Goal: Information Seeking & Learning: Learn about a topic

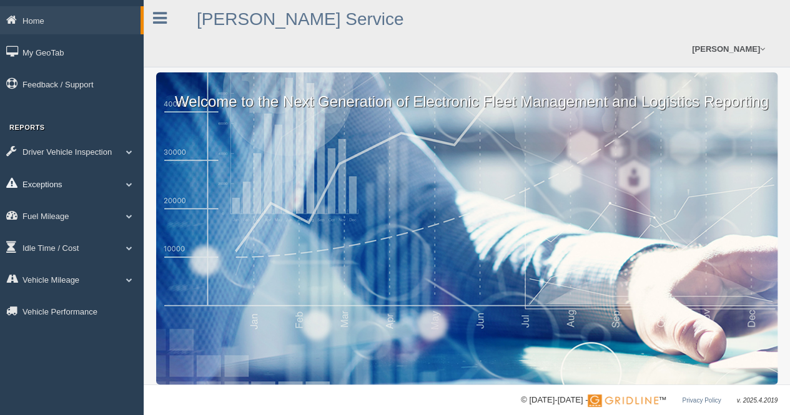
click at [96, 181] on link "Exceptions" at bounding box center [72, 184] width 144 height 28
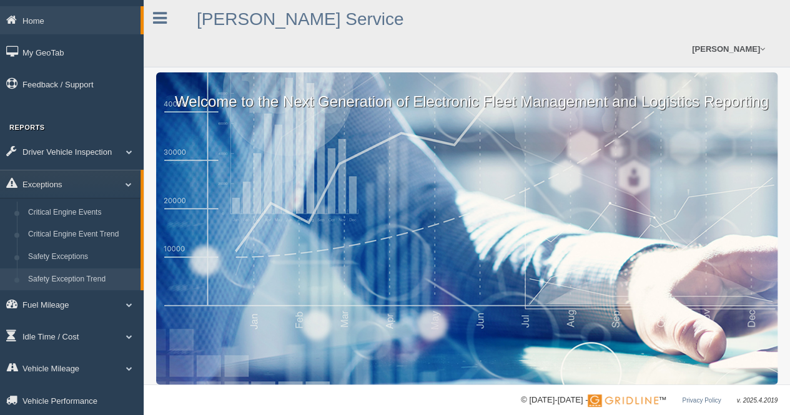
click at [99, 275] on link "Safety Exception Trend" at bounding box center [81, 279] width 118 height 22
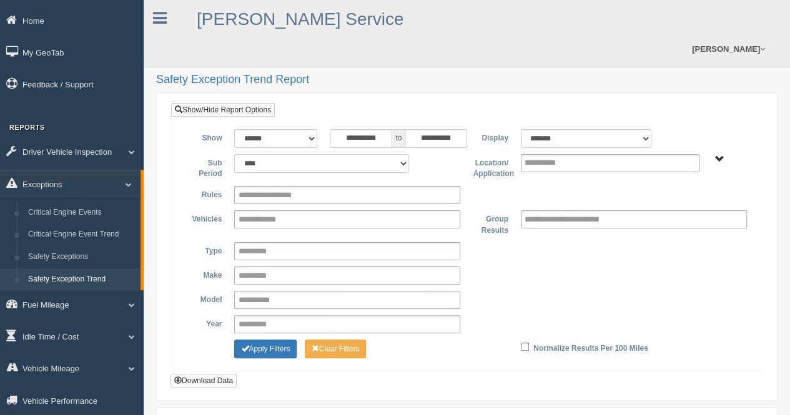
click at [404, 154] on select "**** **** ***** *******" at bounding box center [321, 163] width 175 height 19
select select "*"
click at [234, 154] on select "**** **** ***** *******" at bounding box center [321, 163] width 175 height 19
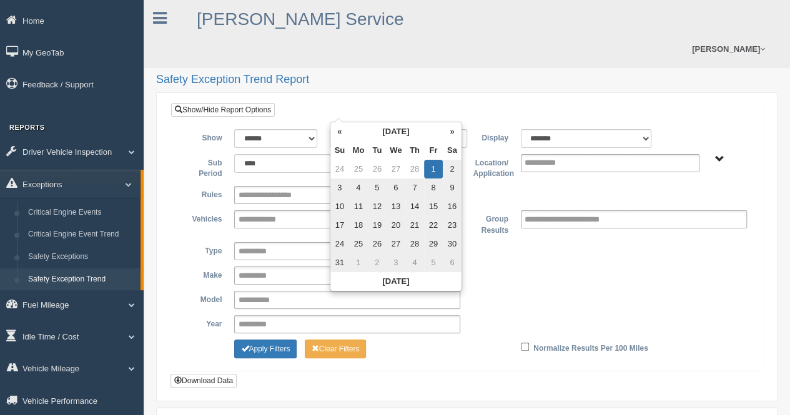
click at [389, 129] on input "**********" at bounding box center [361, 138] width 62 height 19
click at [451, 133] on th "»" at bounding box center [452, 131] width 19 height 19
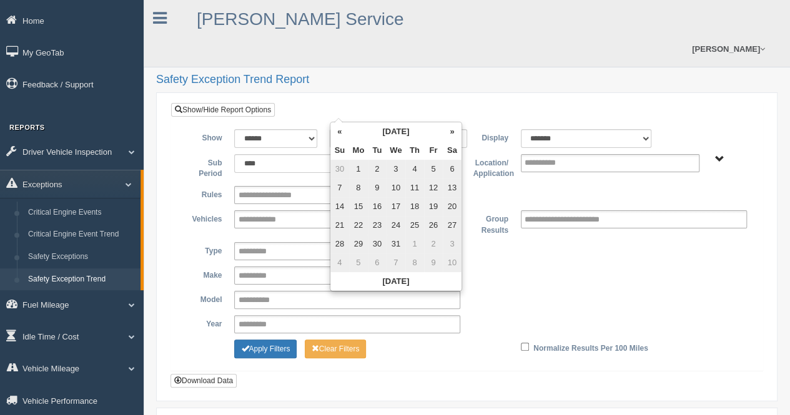
click at [451, 133] on th "»" at bounding box center [452, 131] width 19 height 19
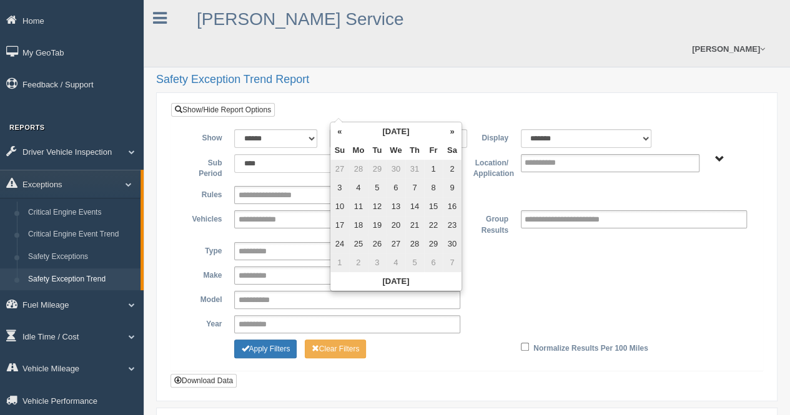
click at [451, 133] on th "»" at bounding box center [452, 131] width 19 height 19
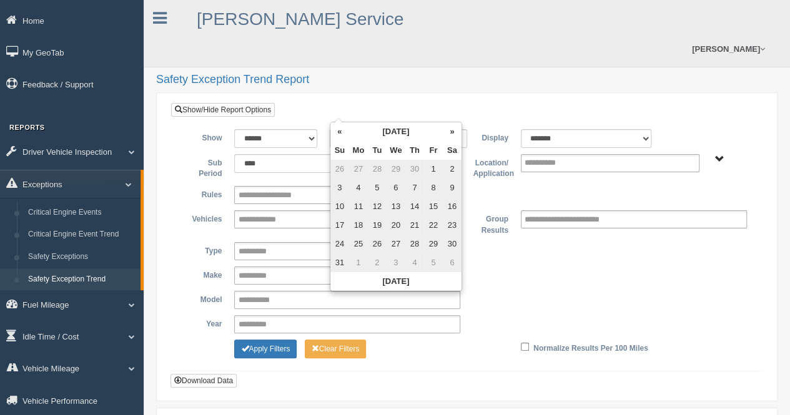
click at [451, 133] on th "»" at bounding box center [452, 131] width 19 height 19
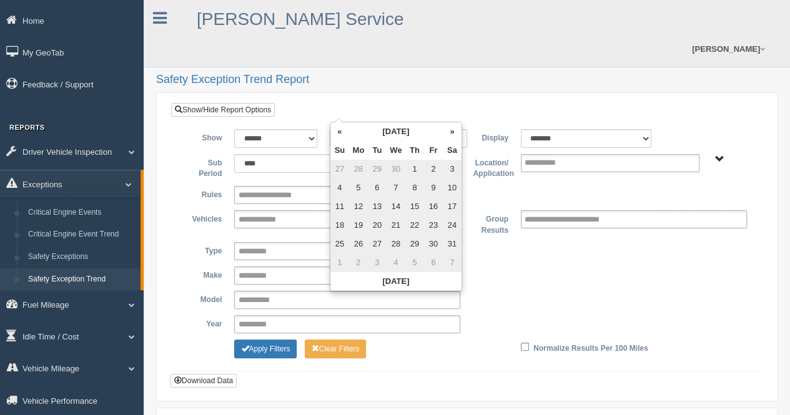
click at [451, 133] on th "»" at bounding box center [452, 131] width 19 height 19
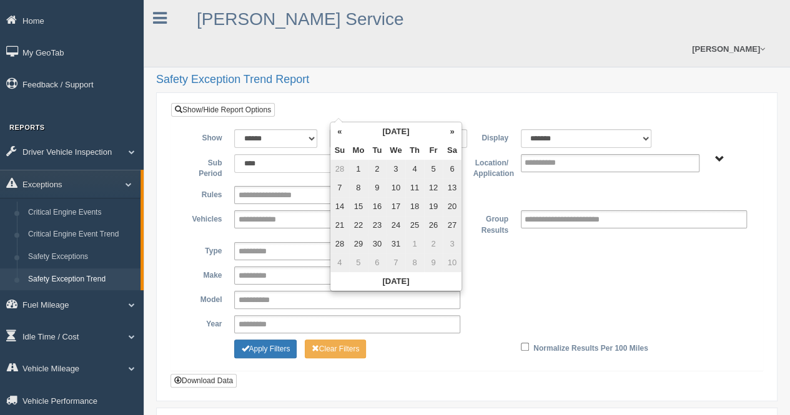
click at [451, 133] on th "»" at bounding box center [452, 131] width 19 height 19
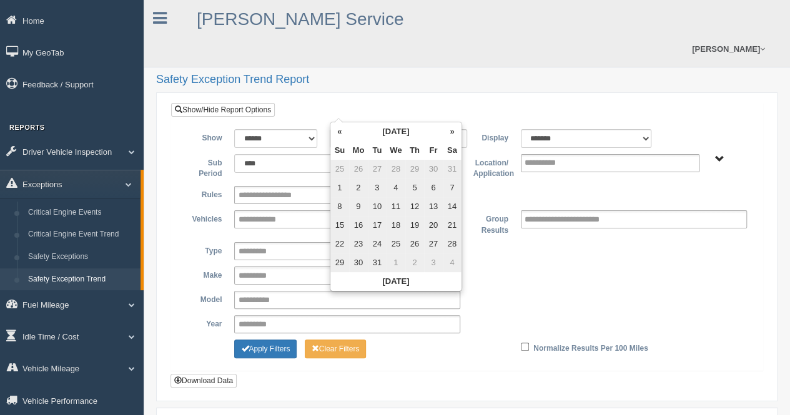
click at [451, 133] on th "»" at bounding box center [452, 131] width 19 height 19
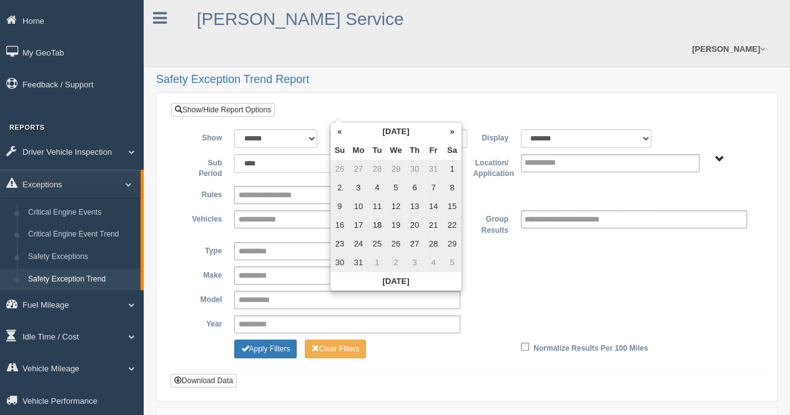
click at [451, 133] on th "»" at bounding box center [452, 131] width 19 height 19
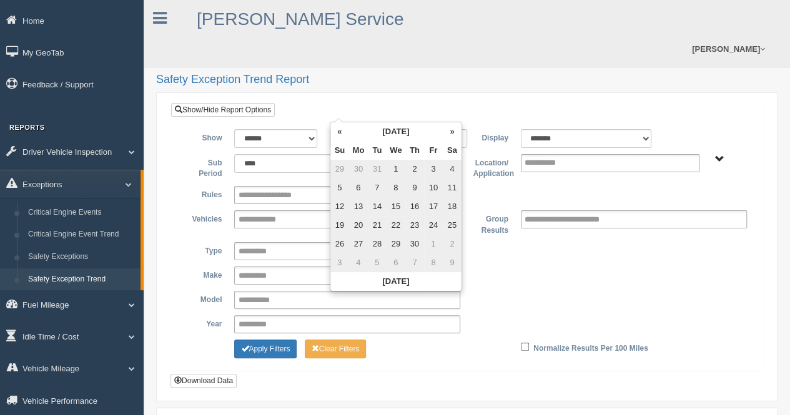
click at [451, 133] on th "»" at bounding box center [452, 131] width 19 height 19
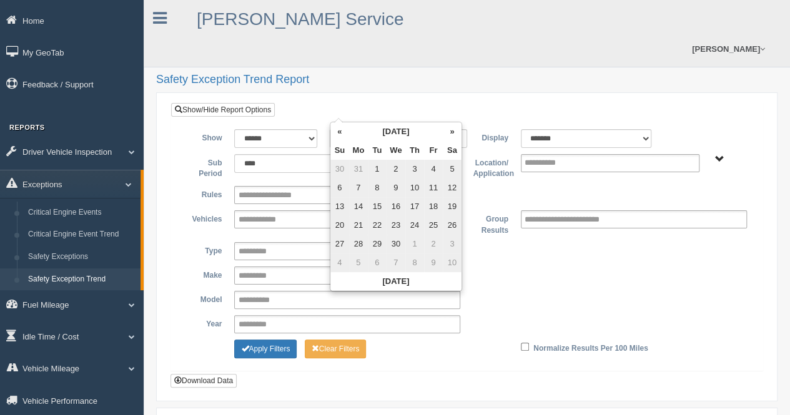
click at [451, 133] on th "»" at bounding box center [452, 131] width 19 height 19
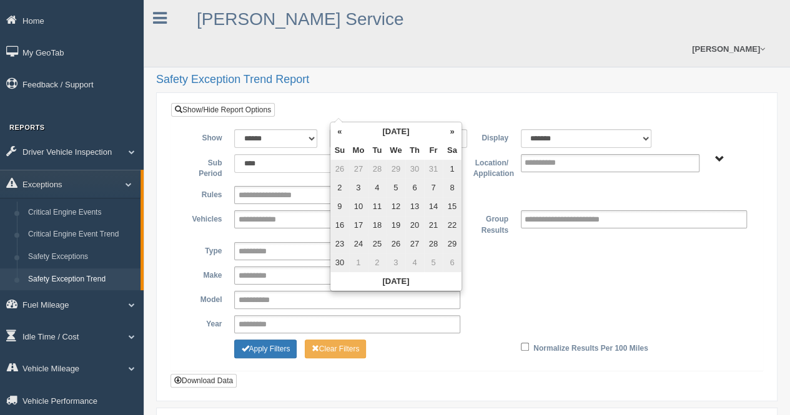
click at [451, 133] on th "»" at bounding box center [452, 131] width 19 height 19
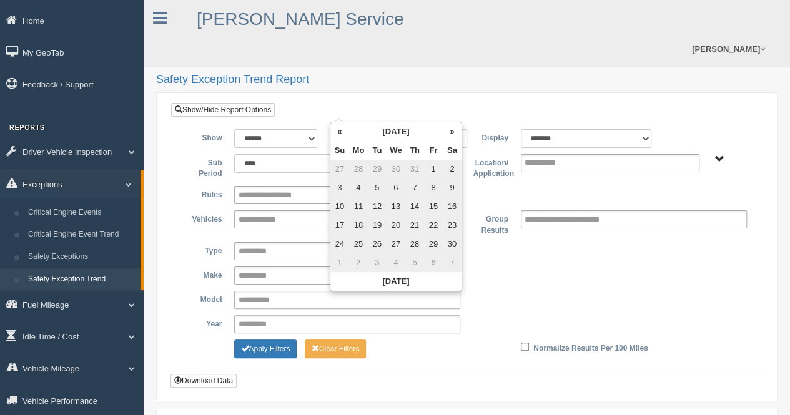
click at [451, 133] on th "»" at bounding box center [452, 131] width 19 height 19
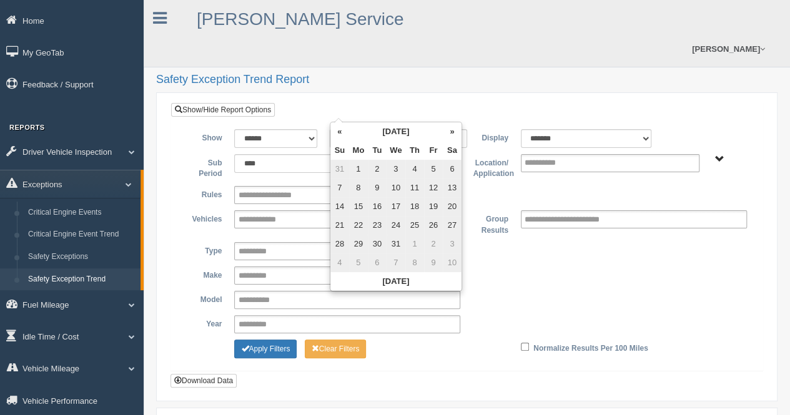
click at [451, 133] on th "»" at bounding box center [452, 131] width 19 height 19
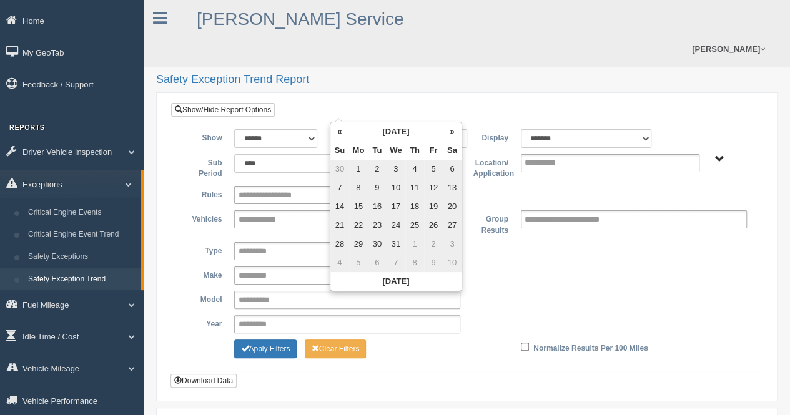
click at [451, 133] on th "»" at bounding box center [452, 131] width 19 height 19
click at [418, 169] on td "1" at bounding box center [414, 169] width 19 height 19
type input "**********"
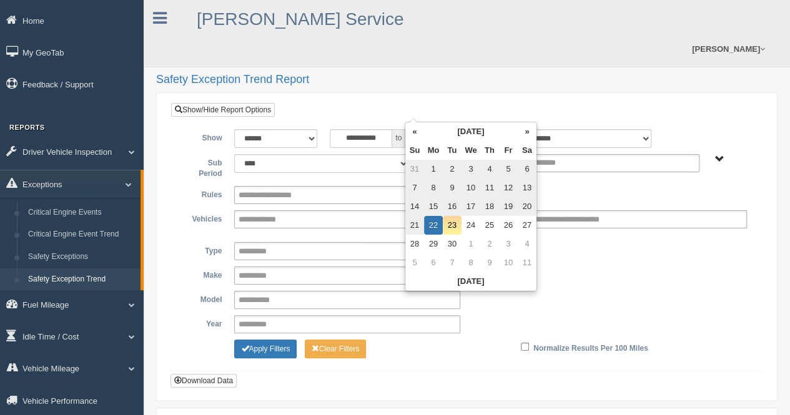
click at [446, 129] on input "**********" at bounding box center [435, 138] width 62 height 19
click at [419, 132] on th "«" at bounding box center [414, 131] width 19 height 19
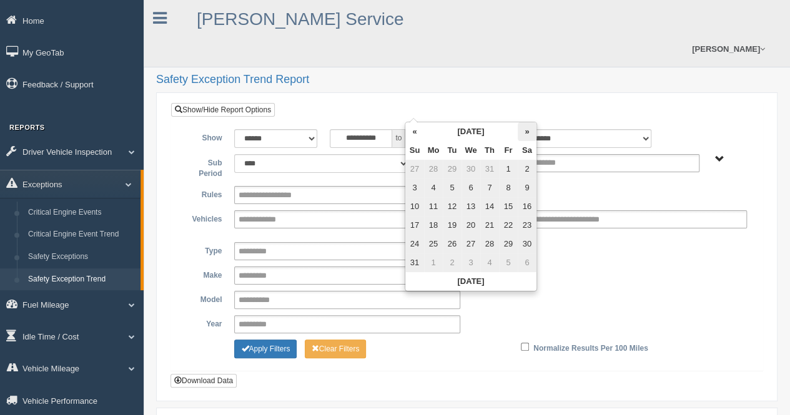
click at [529, 131] on th "»" at bounding box center [526, 131] width 19 height 19
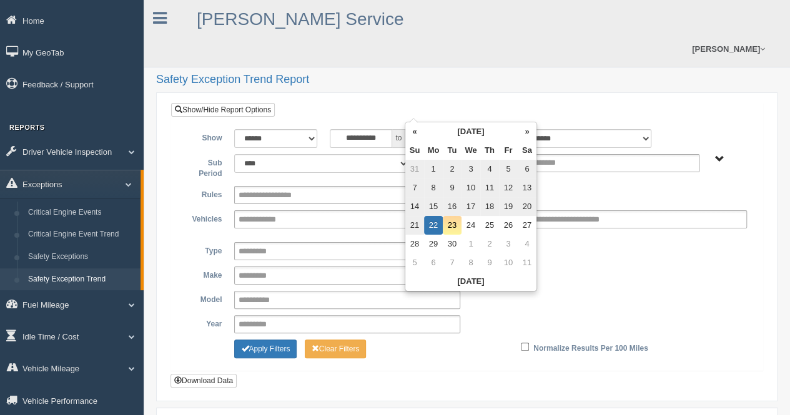
click at [511, 210] on td "19" at bounding box center [508, 206] width 19 height 19
type input "**********"
click at [504, 92] on div "**********" at bounding box center [466, 247] width 621 height 310
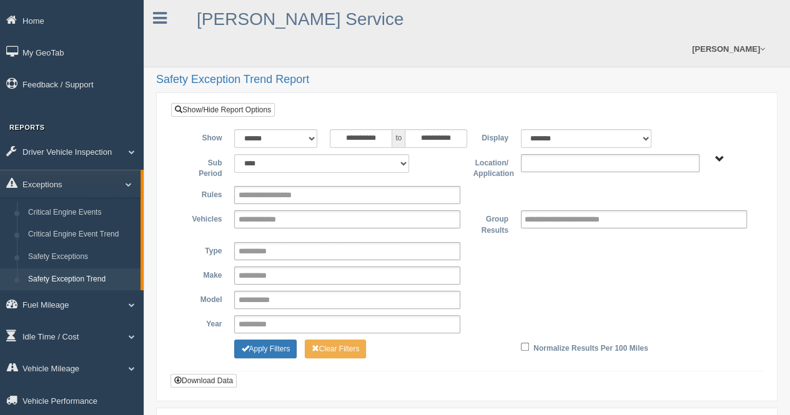
click at [538, 155] on input "text" at bounding box center [551, 163] width 54 height 16
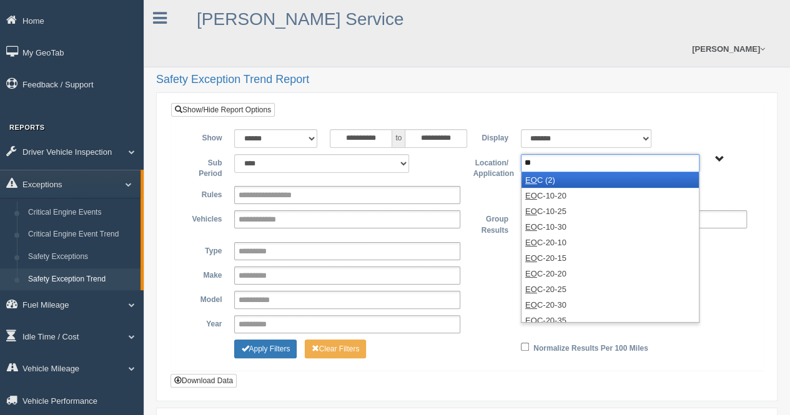
type input "**"
click at [541, 172] on li "EO C (2)" at bounding box center [609, 180] width 177 height 16
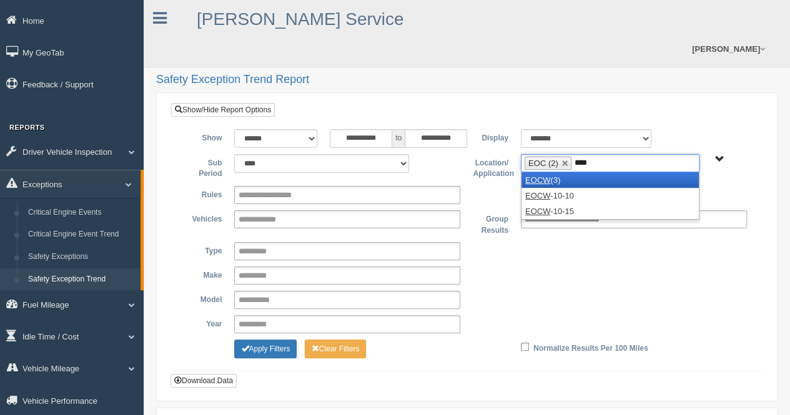
type input "****"
click at [590, 172] on li "EOCW (3)" at bounding box center [609, 180] width 177 height 16
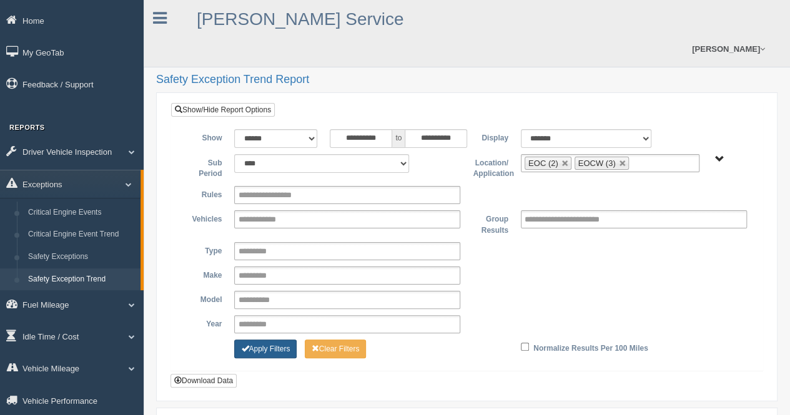
click at [293, 340] on button "Apply Filters" at bounding box center [265, 349] width 62 height 19
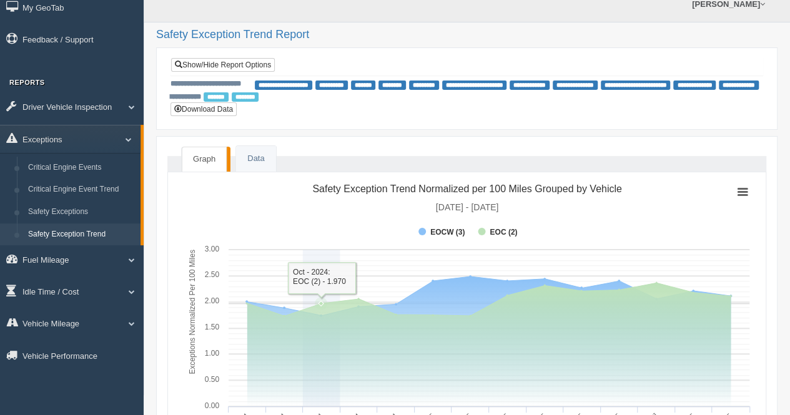
scroll to position [62, 0]
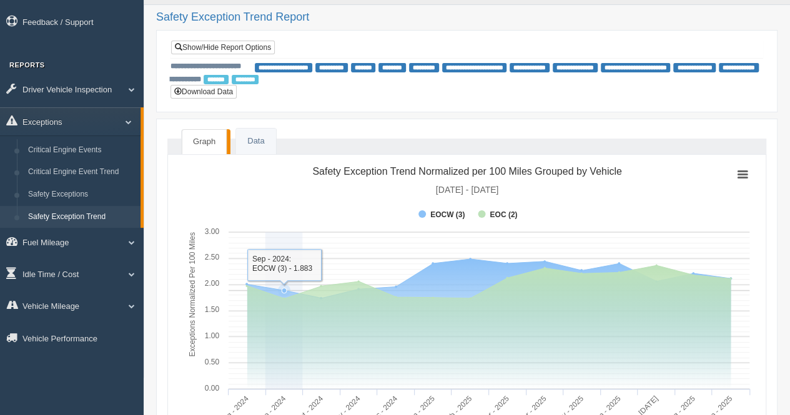
click at [328, 167] on rect at bounding box center [467, 301] width 577 height 281
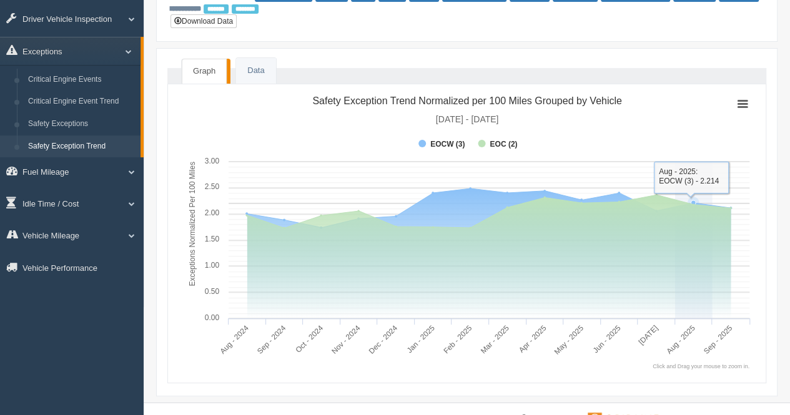
scroll to position [135, 0]
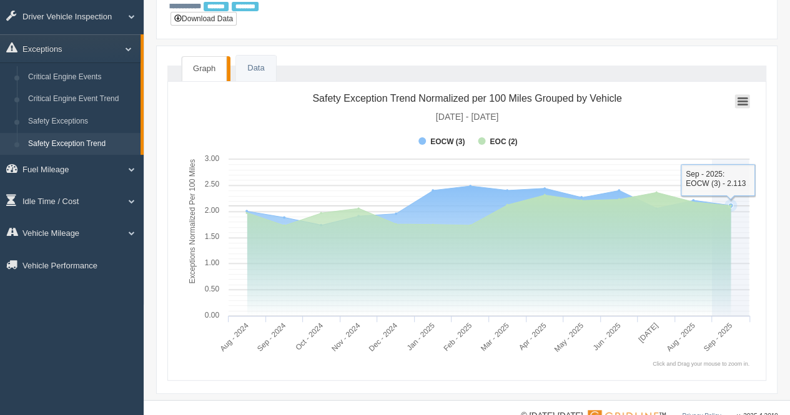
click at [740, 98] on icon at bounding box center [742, 101] width 9 height 6
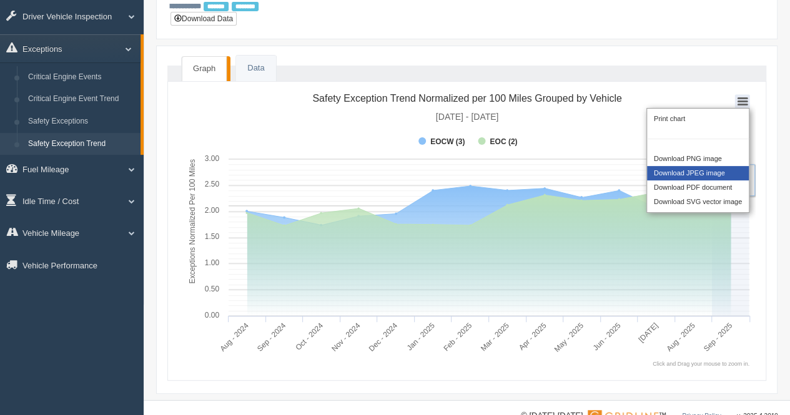
click at [733, 166] on div "Download JPEG image" at bounding box center [698, 173] width 102 height 14
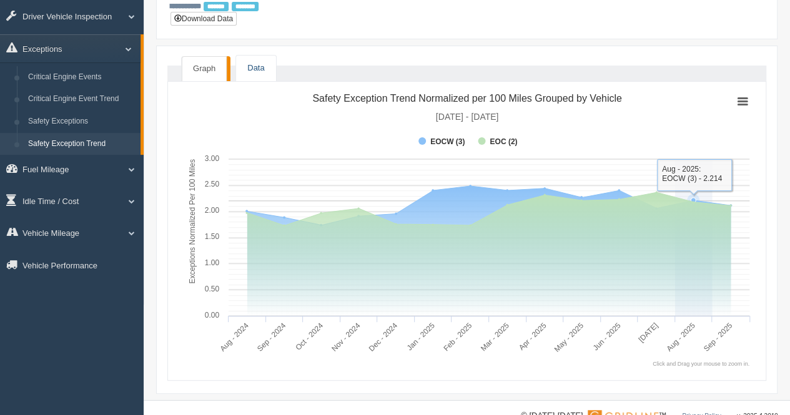
click at [265, 56] on link "Data" at bounding box center [255, 69] width 39 height 26
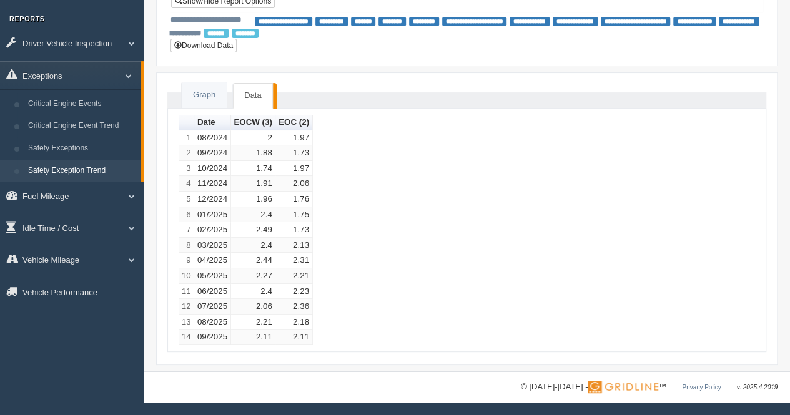
scroll to position [76, 0]
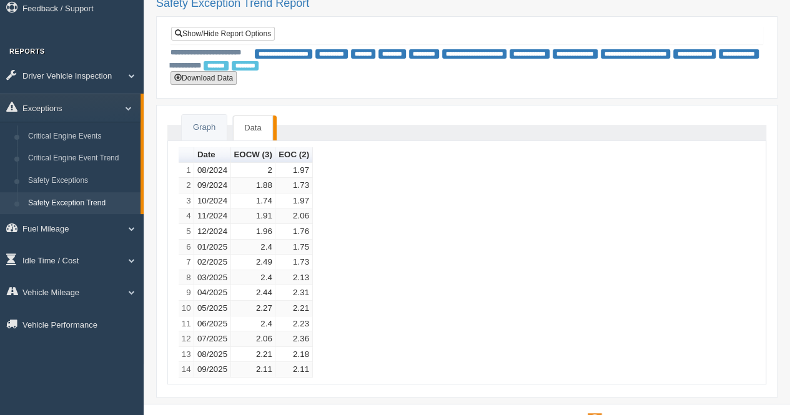
click at [197, 71] on button "Download Data" at bounding box center [203, 78] width 66 height 14
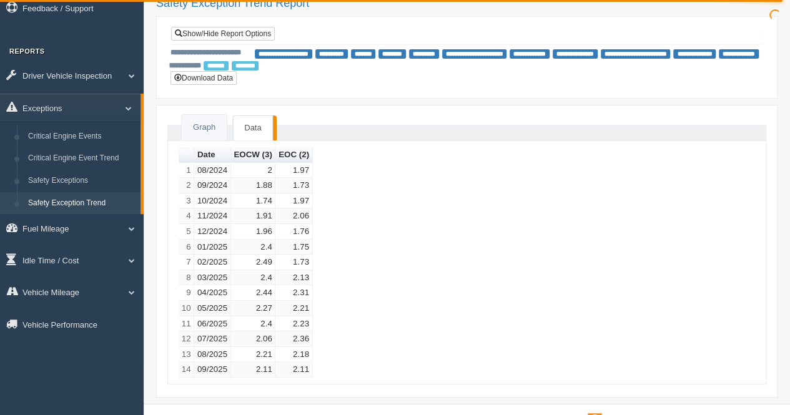
click at [437, 58] on div "**********" at bounding box center [466, 57] width 592 height 62
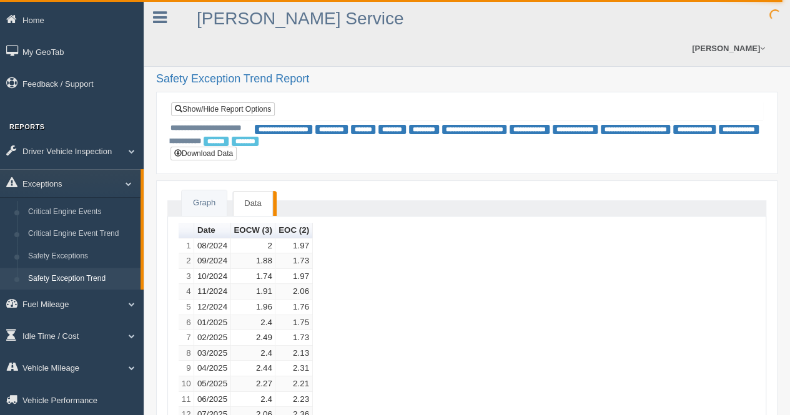
scroll to position [0, 0]
click at [200, 191] on link "Graph" at bounding box center [204, 204] width 45 height 26
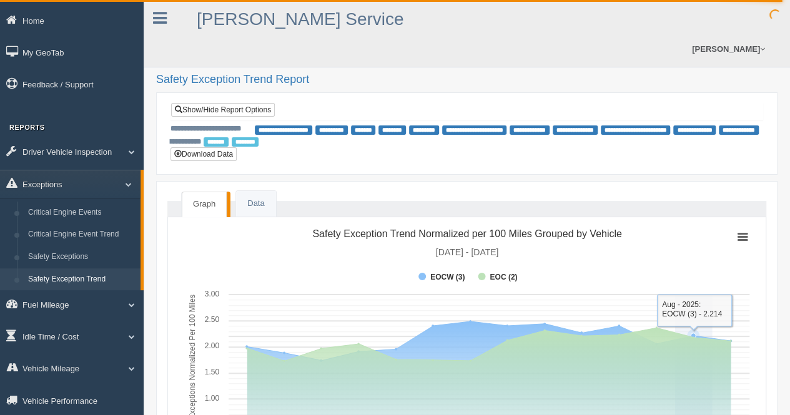
drag, startPoint x: 298, startPoint y: 204, endPoint x: 472, endPoint y: 214, distance: 173.8
click at [472, 223] on icon "Created with Highcharts 6.1.0 Exceptions Normalized Per 100 Miles Chart context…" at bounding box center [467, 363] width 577 height 281
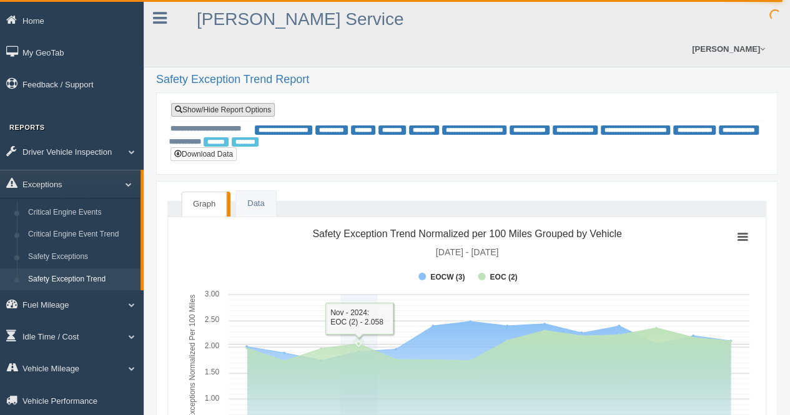
click at [186, 103] on link "Show/Hide Report Options" at bounding box center [223, 110] width 104 height 14
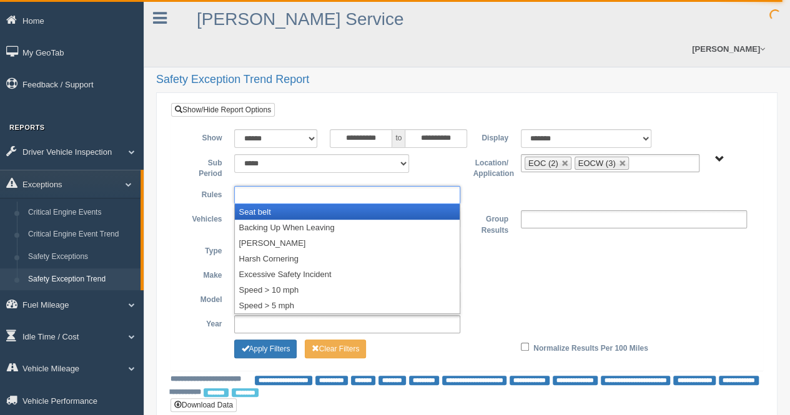
click at [325, 186] on ul at bounding box center [347, 195] width 226 height 18
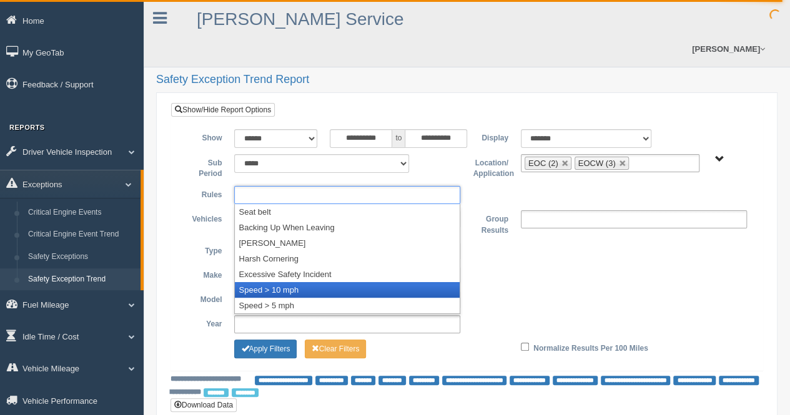
click at [331, 282] on li "Speed > 10 mph" at bounding box center [347, 290] width 225 height 16
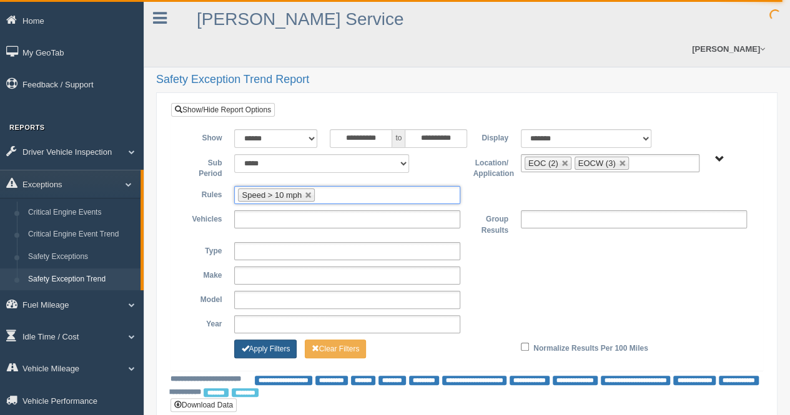
click at [278, 340] on button "Apply Filters" at bounding box center [265, 349] width 62 height 19
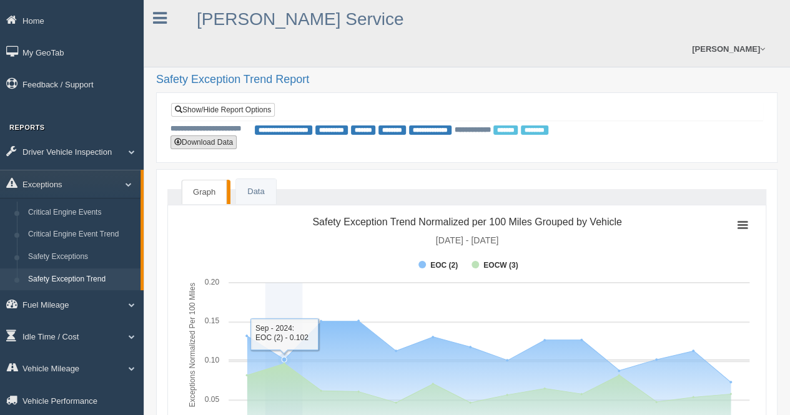
click at [211, 135] on button "Download Data" at bounding box center [203, 142] width 66 height 14
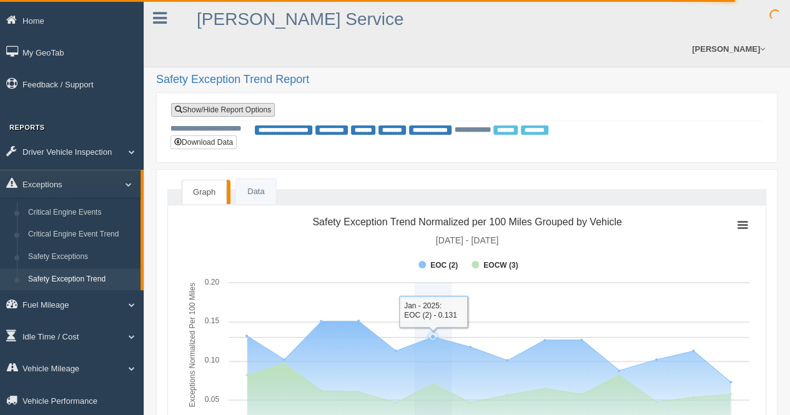
click at [221, 103] on link "Show/Hide Report Options" at bounding box center [223, 110] width 104 height 14
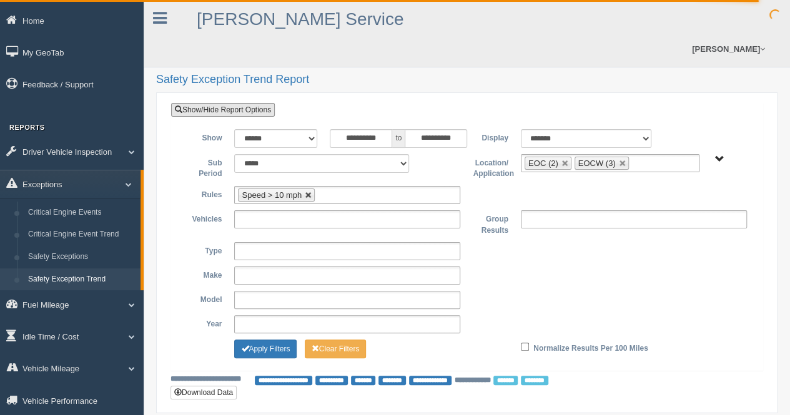
click at [310, 192] on link at bounding box center [308, 195] width 7 height 7
type input "**********"
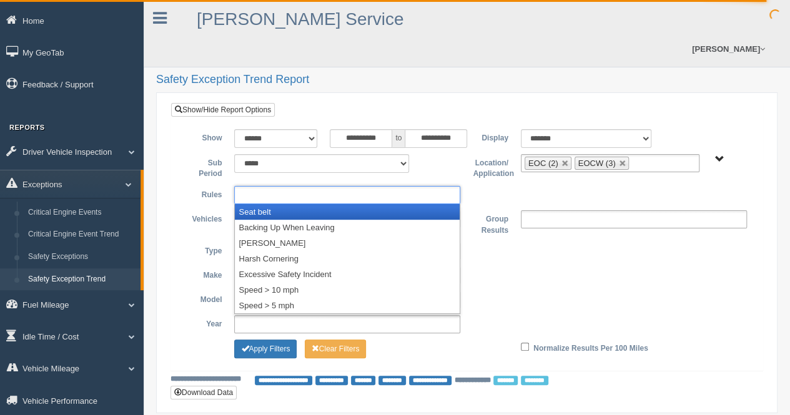
click at [310, 187] on input "text" at bounding box center [277, 195] width 79 height 16
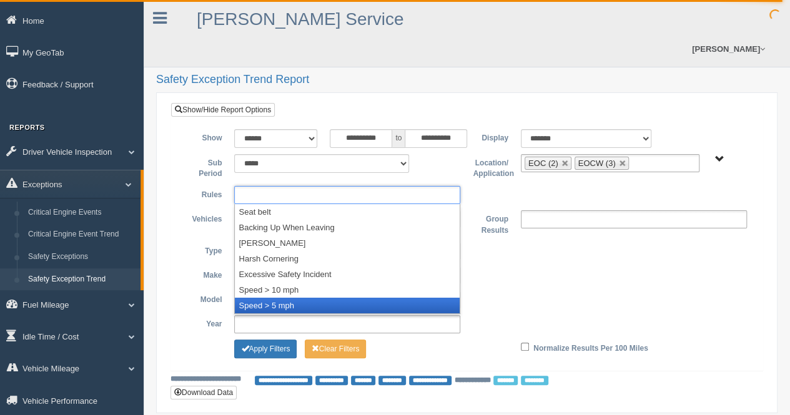
click at [305, 298] on li "Speed > 5 mph" at bounding box center [347, 306] width 225 height 16
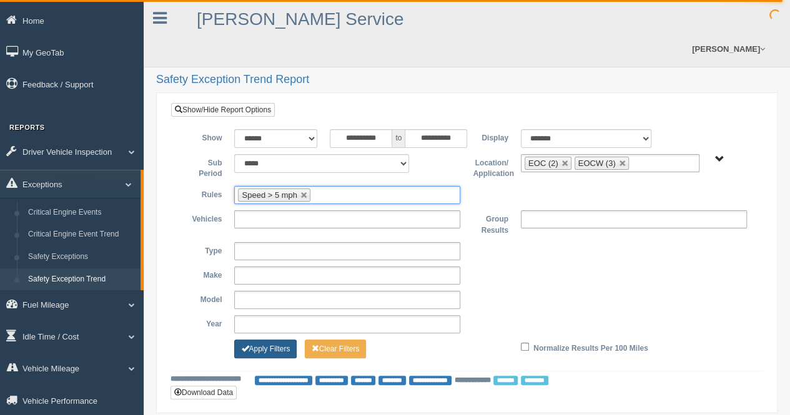
click at [281, 340] on button "Apply Filters" at bounding box center [265, 349] width 62 height 19
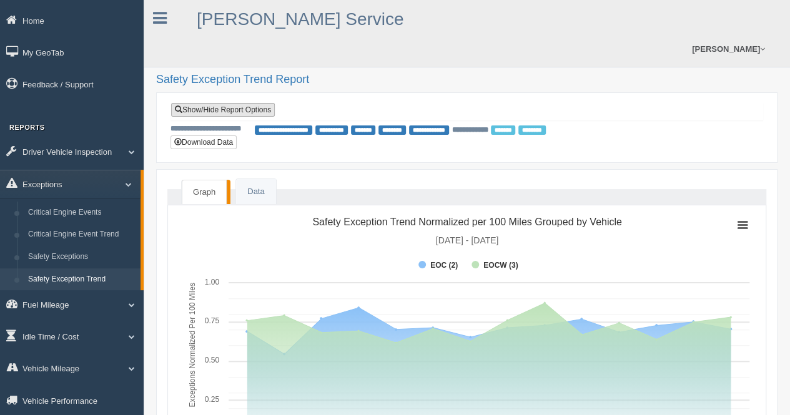
click at [257, 103] on link "Show/Hide Report Options" at bounding box center [223, 110] width 104 height 14
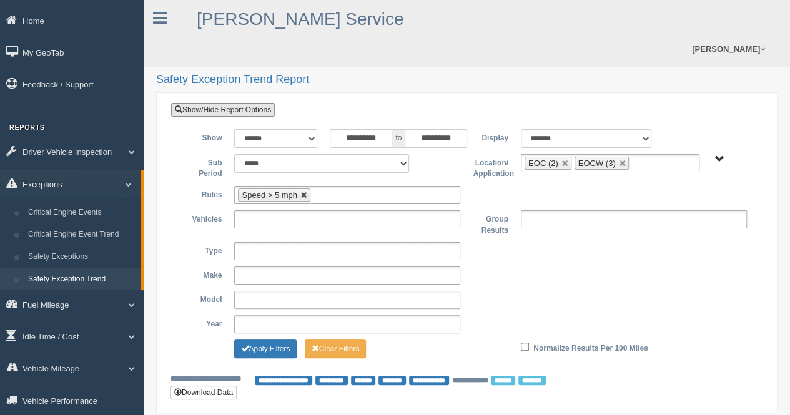
click at [302, 192] on link at bounding box center [303, 195] width 7 height 7
type input "**********"
click at [305, 187] on input "text" at bounding box center [277, 195] width 79 height 16
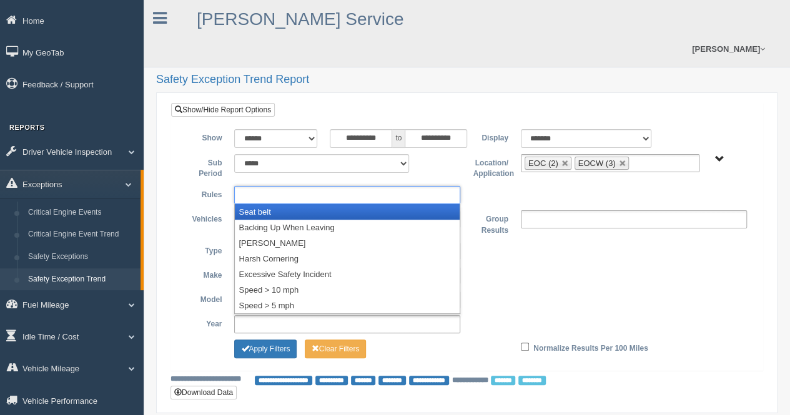
click at [311, 204] on li "Seat belt" at bounding box center [347, 212] width 225 height 16
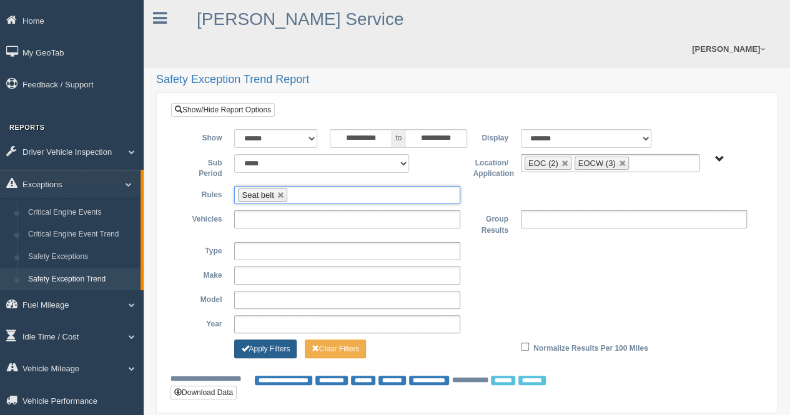
click at [277, 340] on button "Apply Filters" at bounding box center [265, 349] width 62 height 19
